Goal: Find specific page/section: Find specific page/section

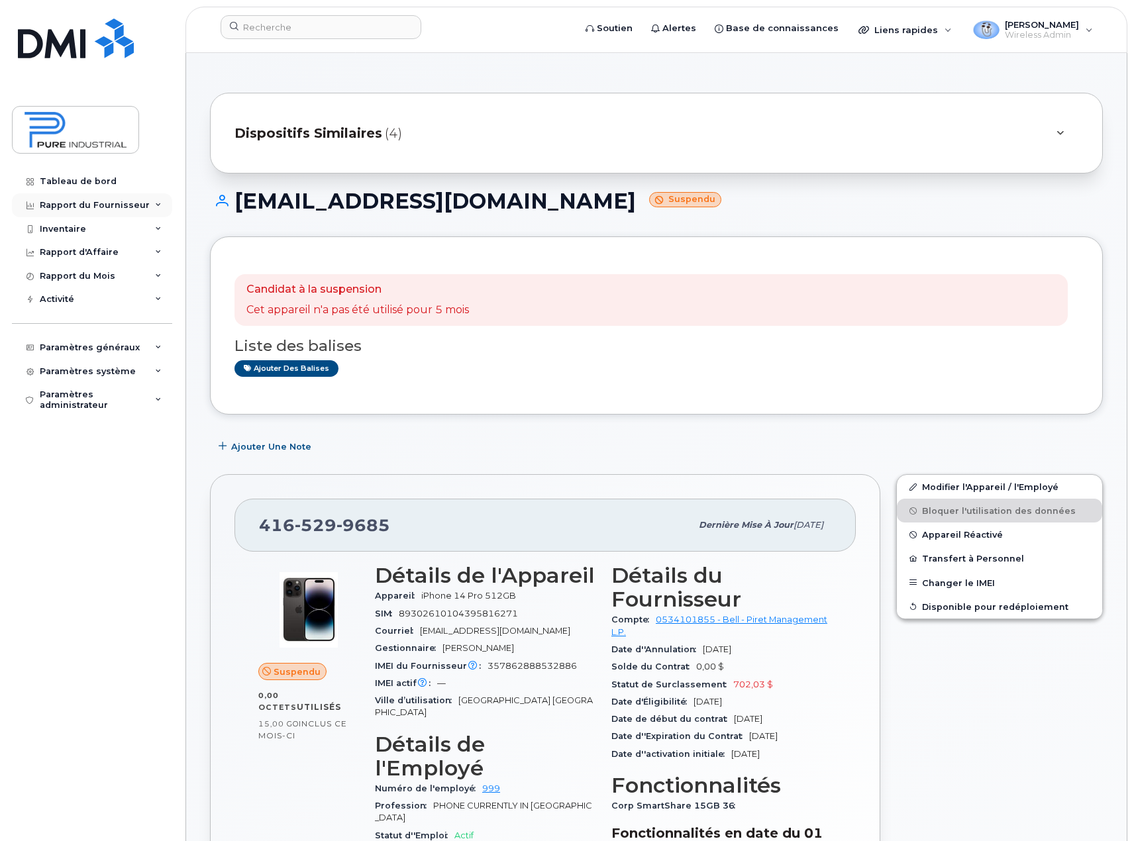
click at [154, 203] on div "Rapport du Fournisseur" at bounding box center [92, 205] width 160 height 24
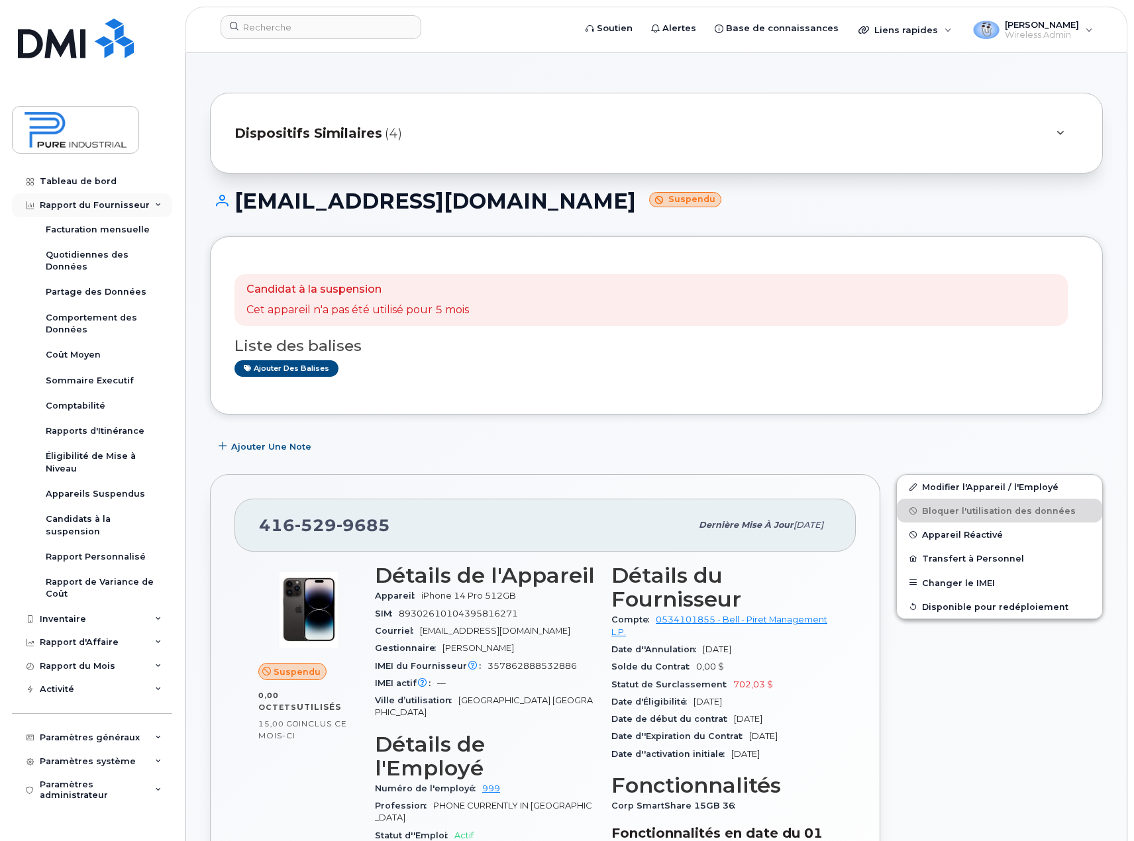
click at [138, 205] on div "Rapport du Fournisseur" at bounding box center [95, 205] width 110 height 11
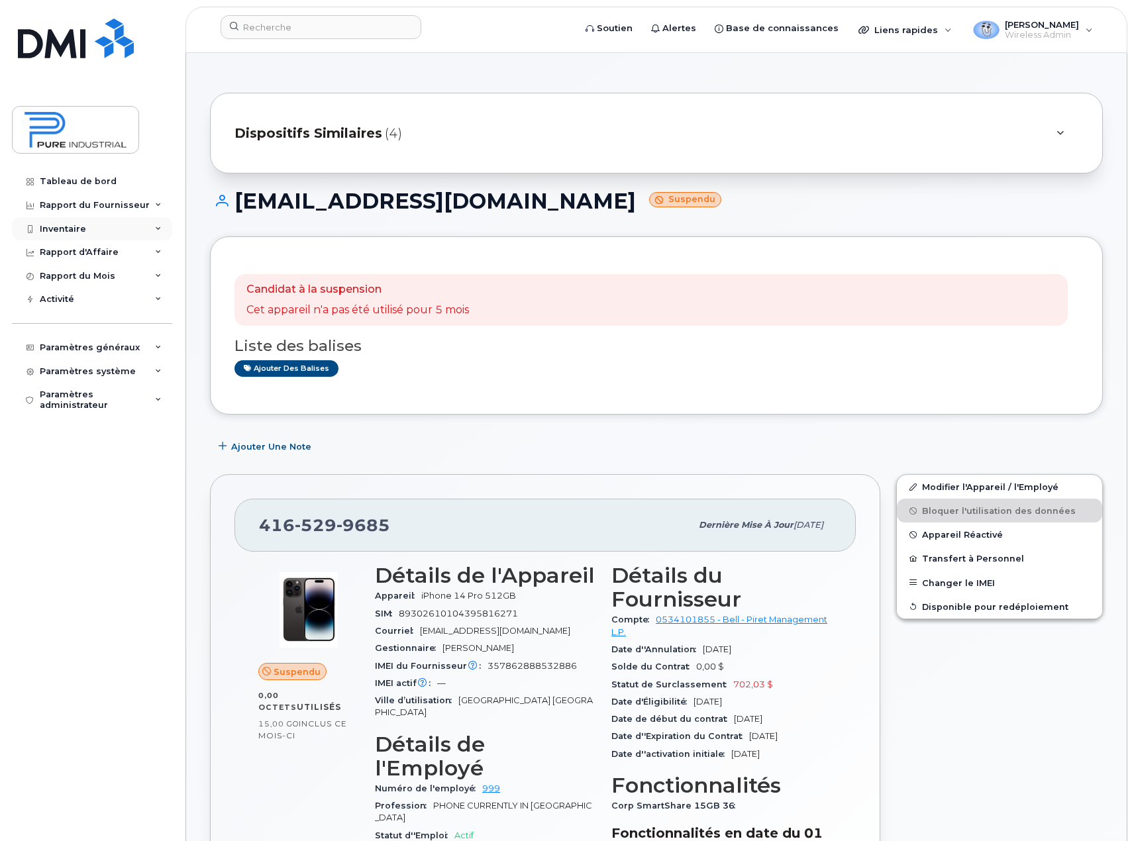
click at [67, 229] on div "Inventaire" at bounding box center [63, 229] width 46 height 11
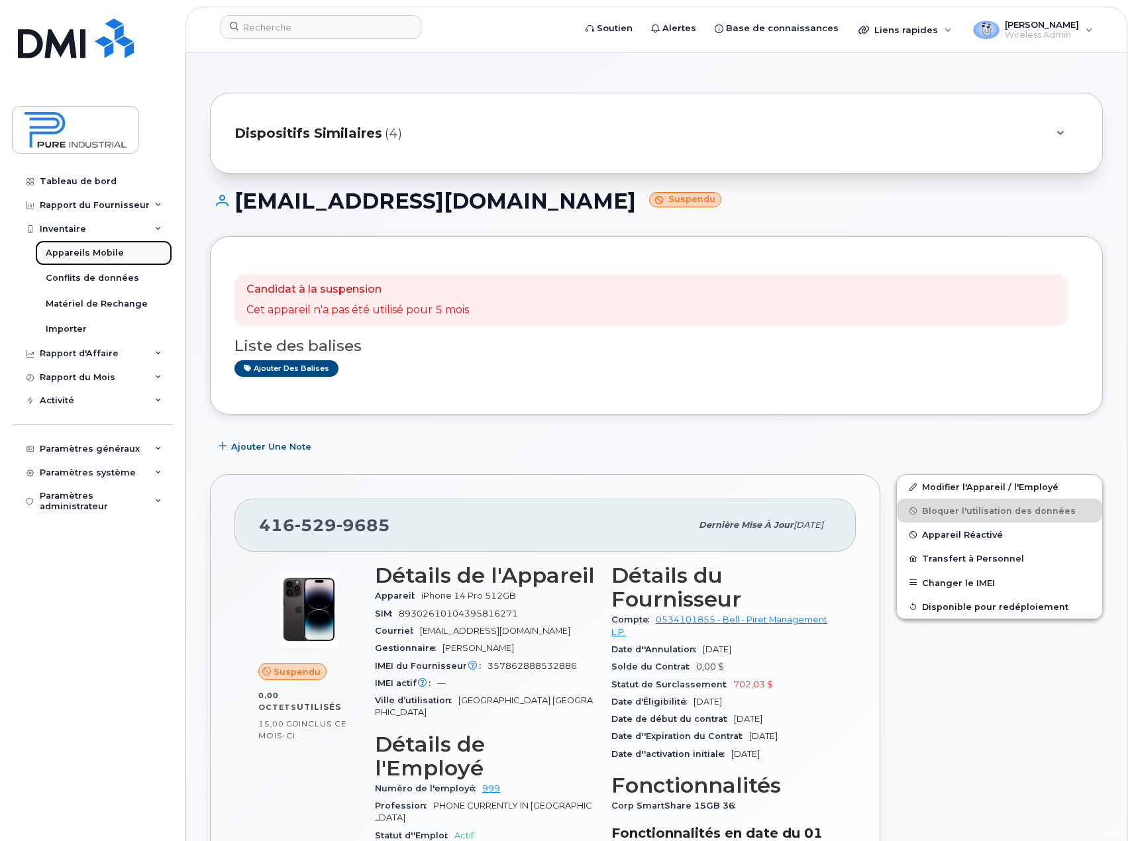
click at [65, 252] on div "Appareils Mobile" at bounding box center [85, 253] width 78 height 12
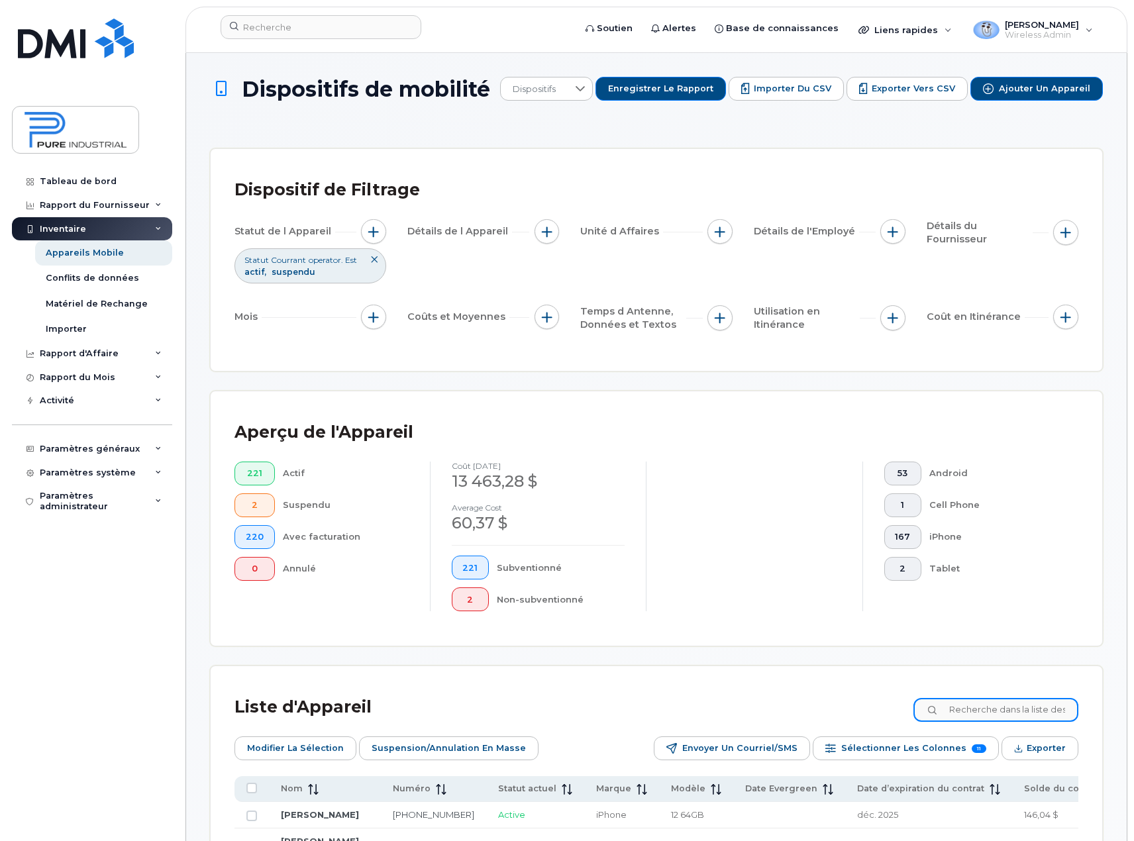
click at [959, 711] on input at bounding box center [996, 710] width 165 height 24
click at [1047, 707] on input "[PERSON_NAME]" at bounding box center [996, 710] width 165 height 24
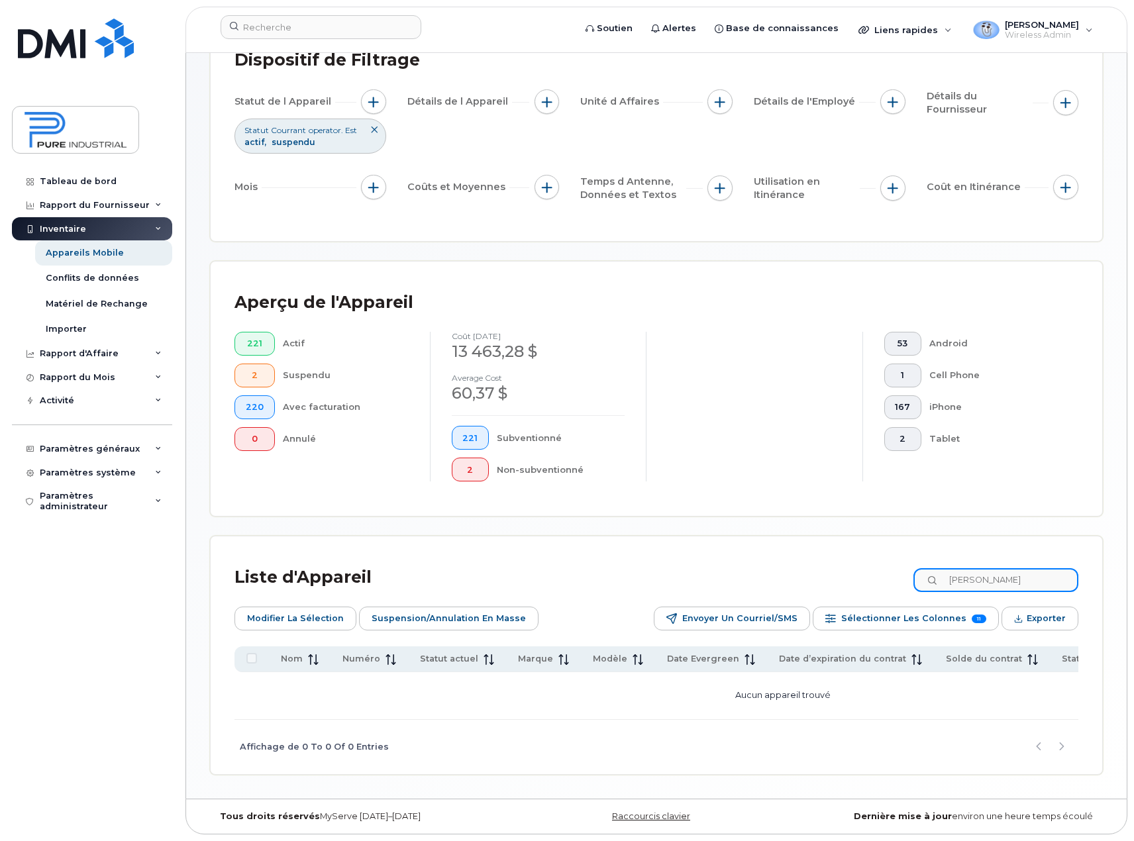
scroll to position [132, 0]
drag, startPoint x: 1021, startPoint y: 580, endPoint x: 821, endPoint y: 581, distance: 199.4
click at [821, 581] on div "Liste d'Appareil [PERSON_NAME]" at bounding box center [657, 577] width 844 height 34
type input "[PERSON_NAME]"
click at [808, 544] on div "Liste d'Appareil [PERSON_NAME] Modifier la sélection Suspension/Annulation en m…" at bounding box center [657, 656] width 892 height 238
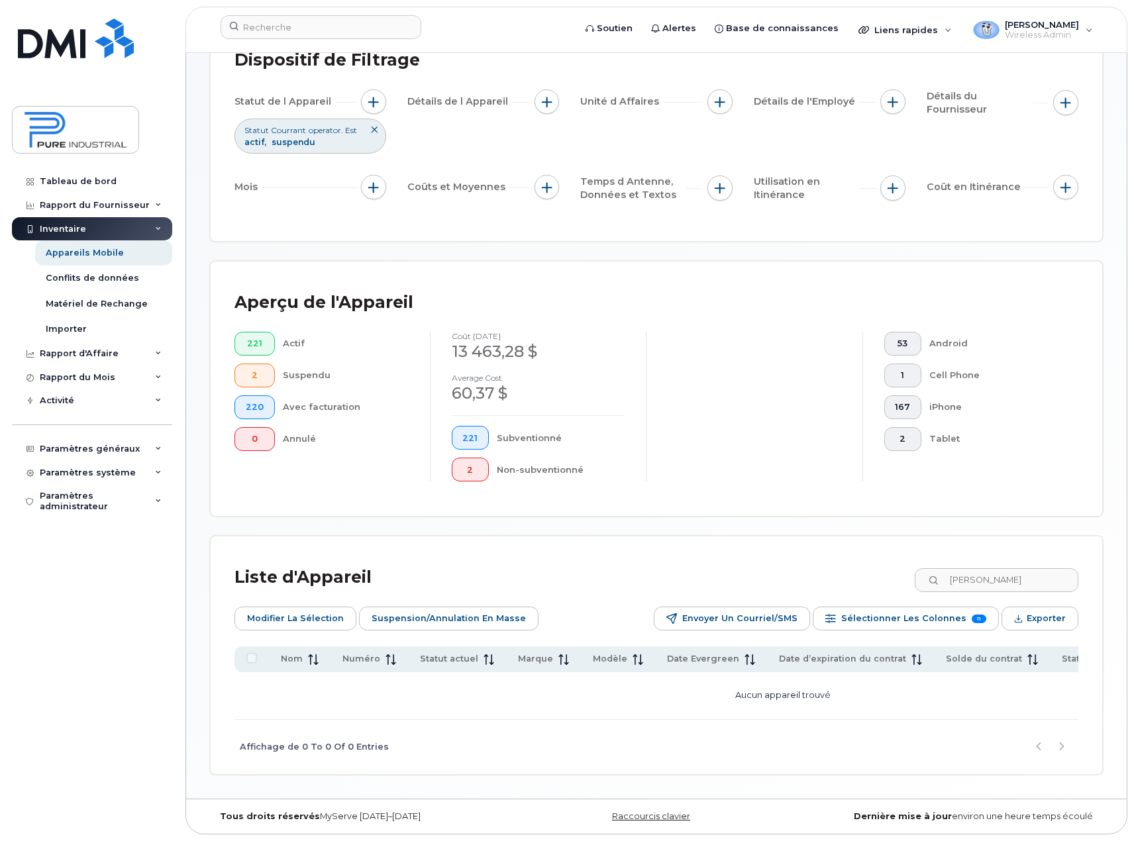
click at [1090, 582] on div "Liste d'Appareil [PERSON_NAME] Modifier la sélection Suspension/Annulation en m…" at bounding box center [657, 656] width 892 height 238
drag, startPoint x: 1022, startPoint y: 576, endPoint x: 650, endPoint y: 603, distance: 373.3
click at [650, 603] on div "Liste d'Appareil [PERSON_NAME] Modifier la sélection Suspension/Annulation en m…" at bounding box center [657, 667] width 844 height 214
